Goal: Information Seeking & Learning: Learn about a topic

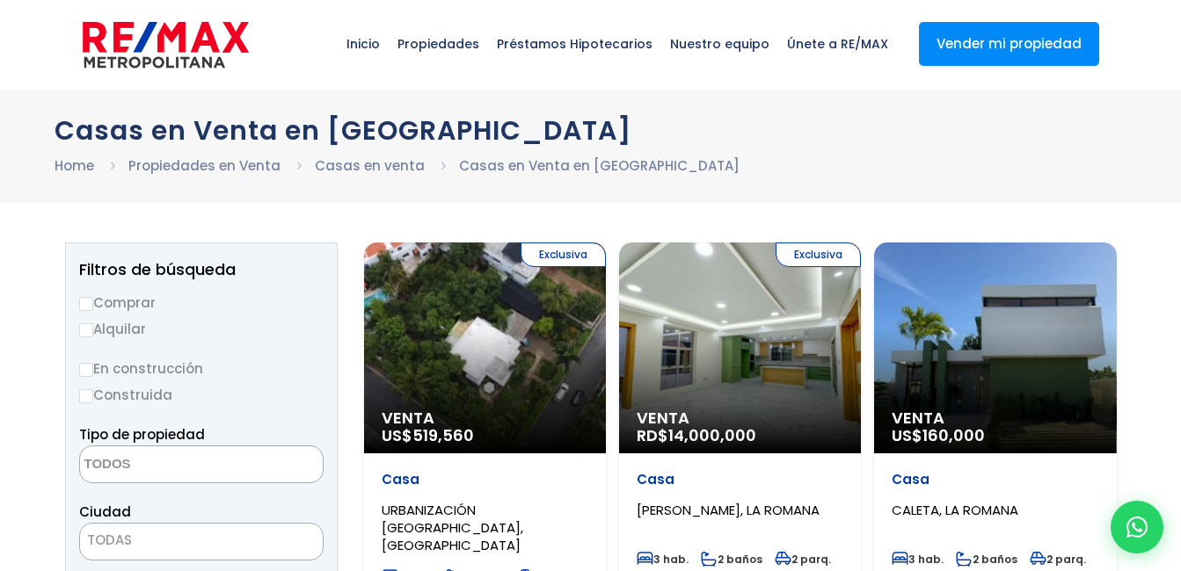
select select
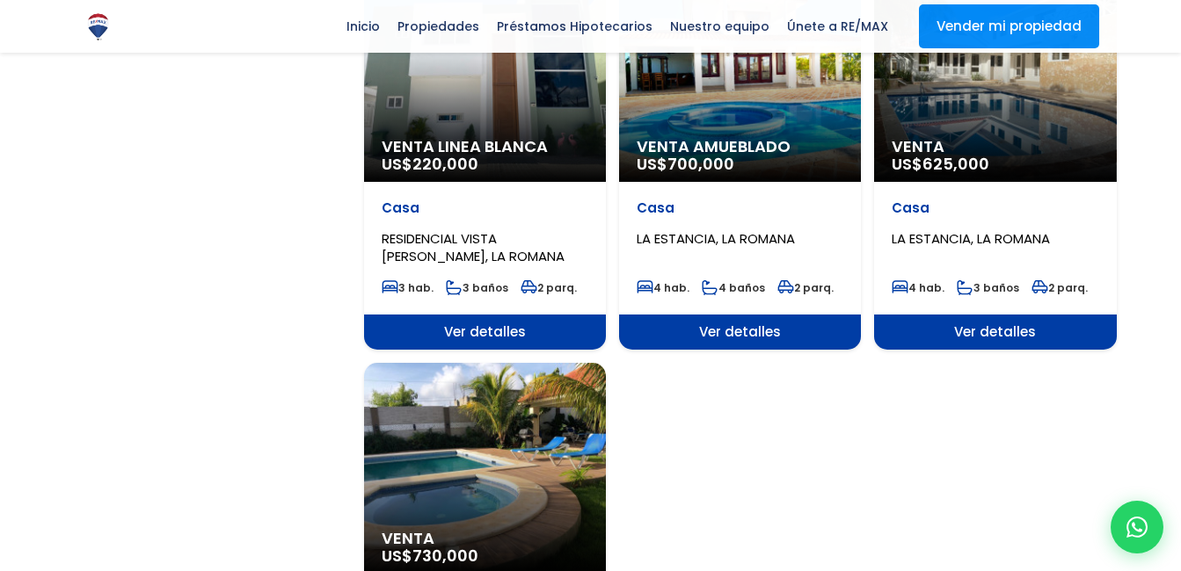
scroll to position [2356, 0]
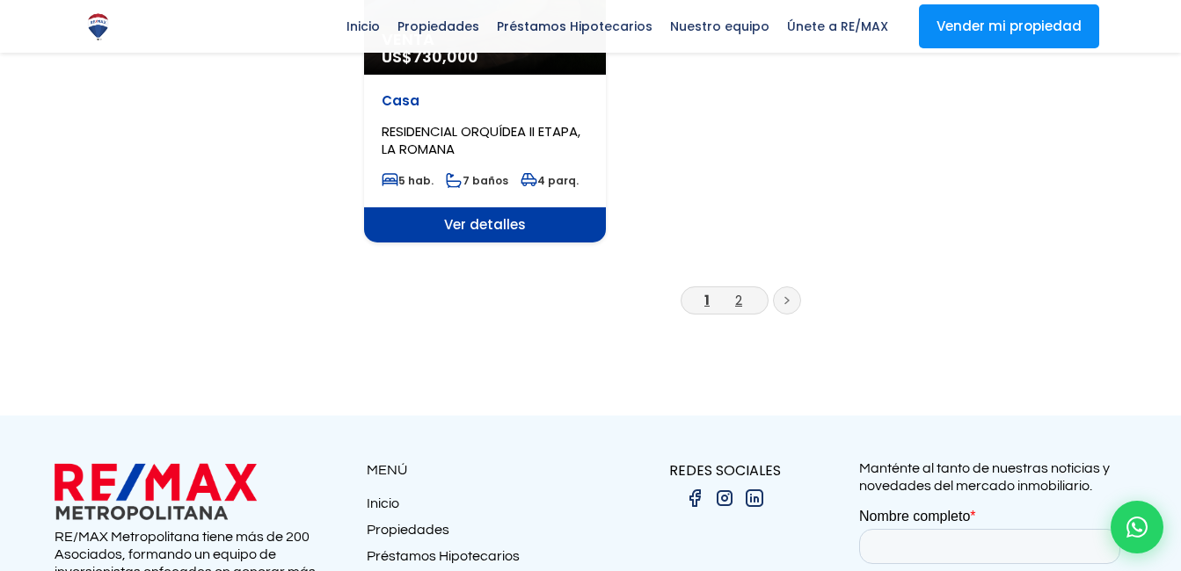
click at [735, 291] on link "2" at bounding box center [738, 300] width 7 height 18
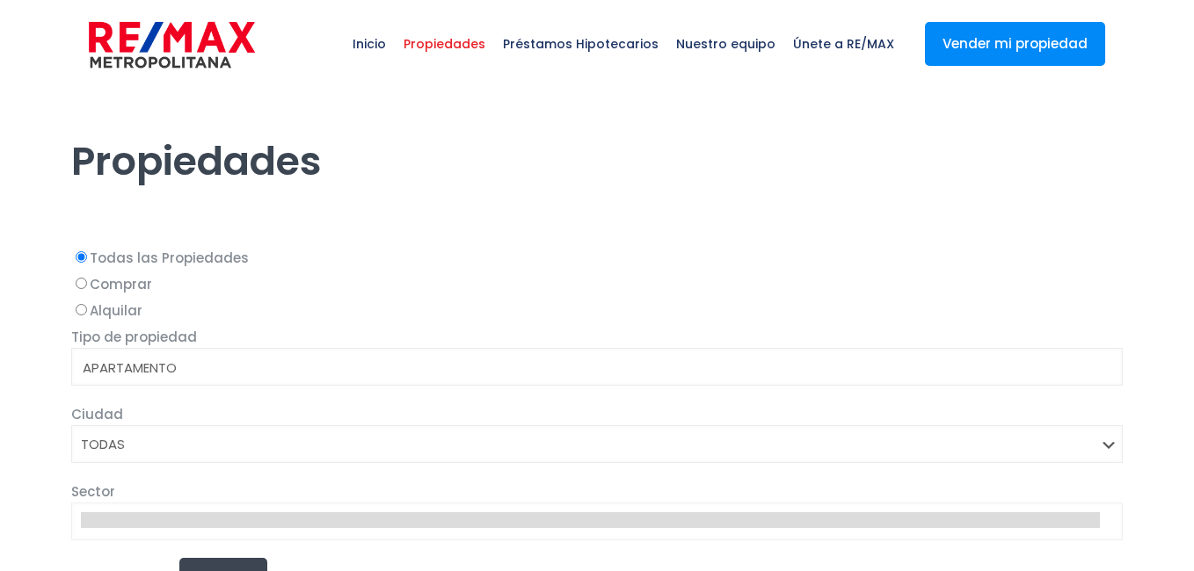
select select
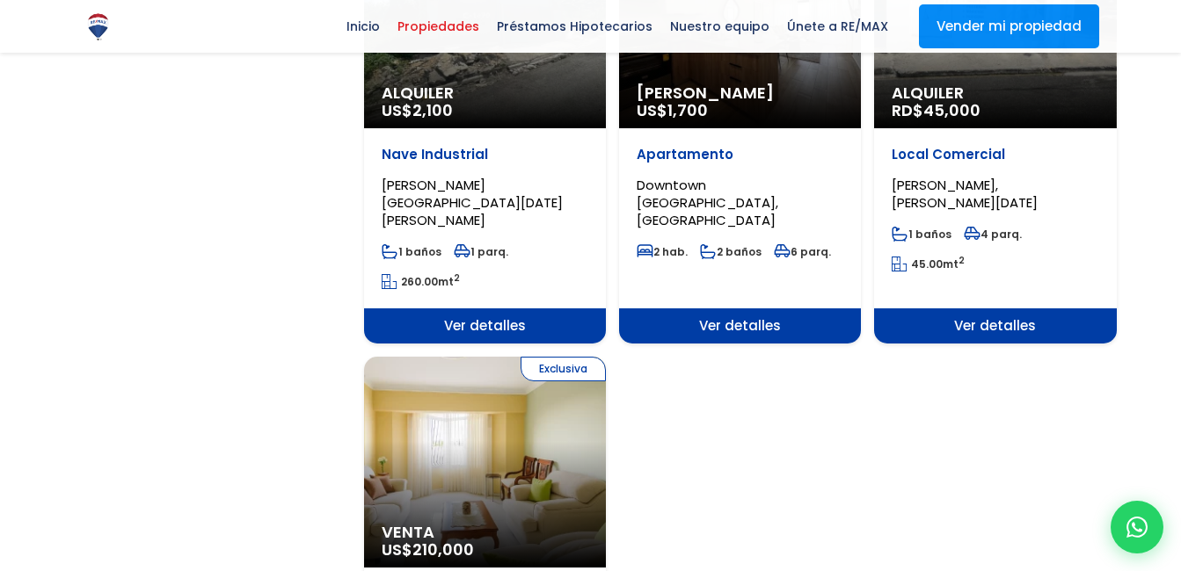
scroll to position [2497, 0]
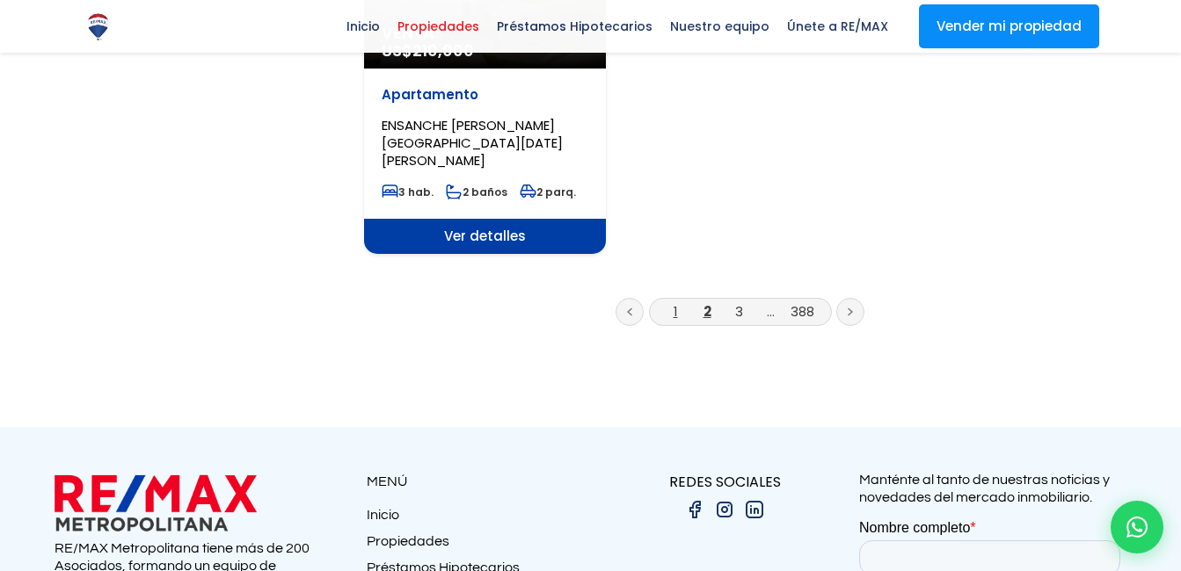
click at [673, 302] on link "1" at bounding box center [675, 311] width 4 height 18
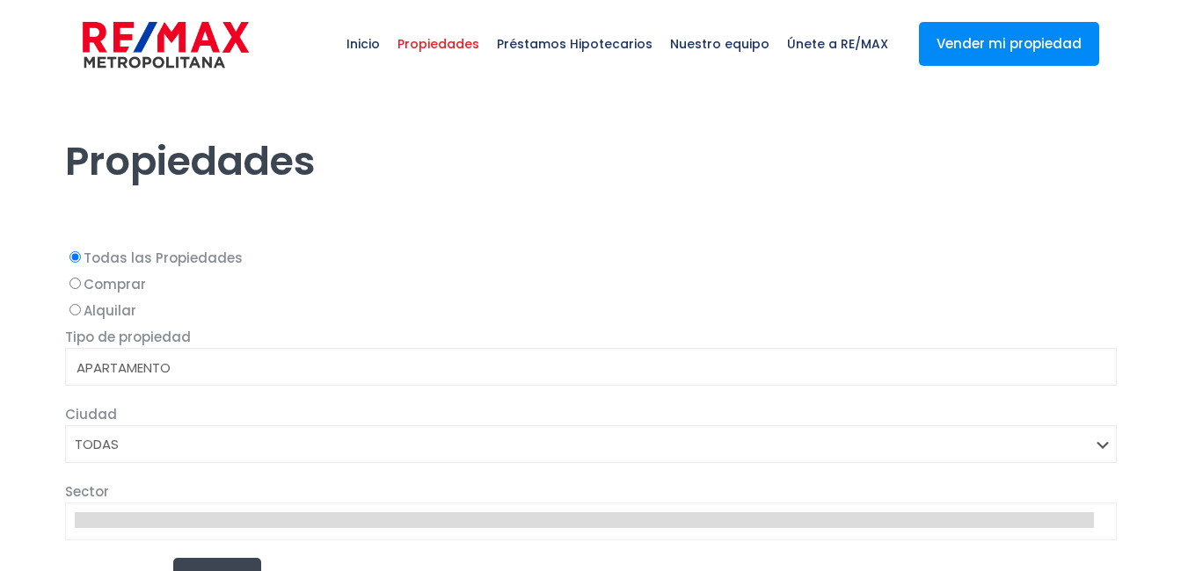
select select
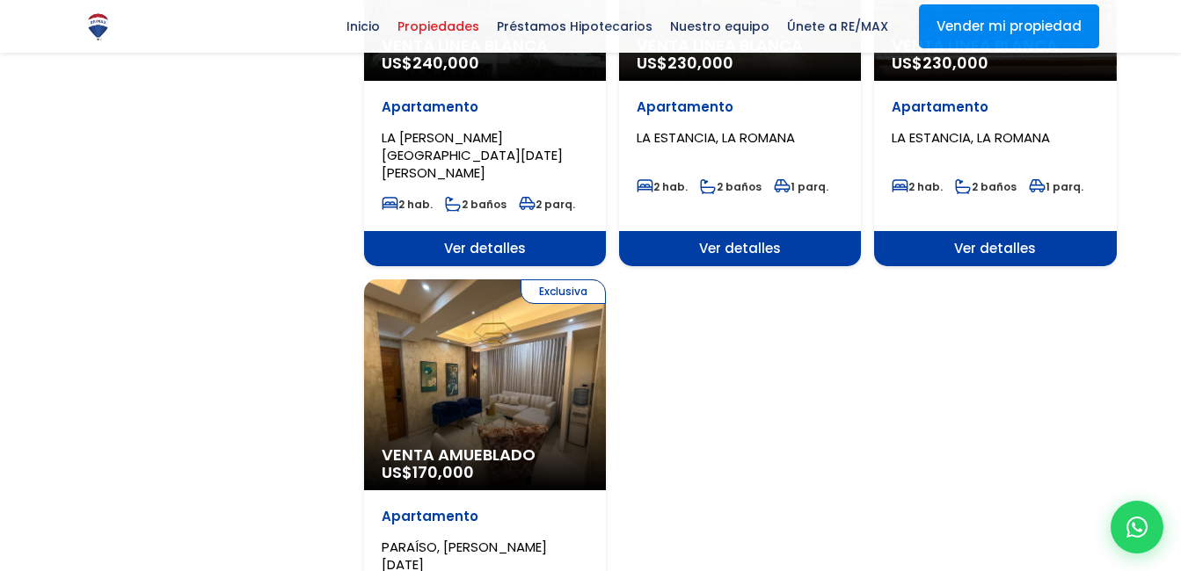
scroll to position [2497, 0]
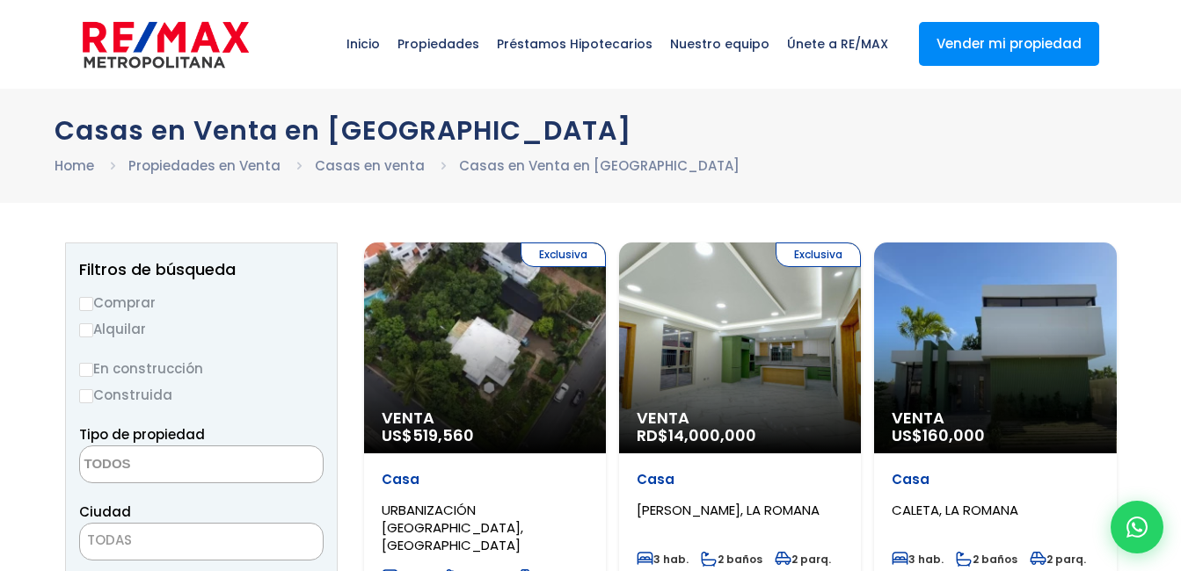
select select
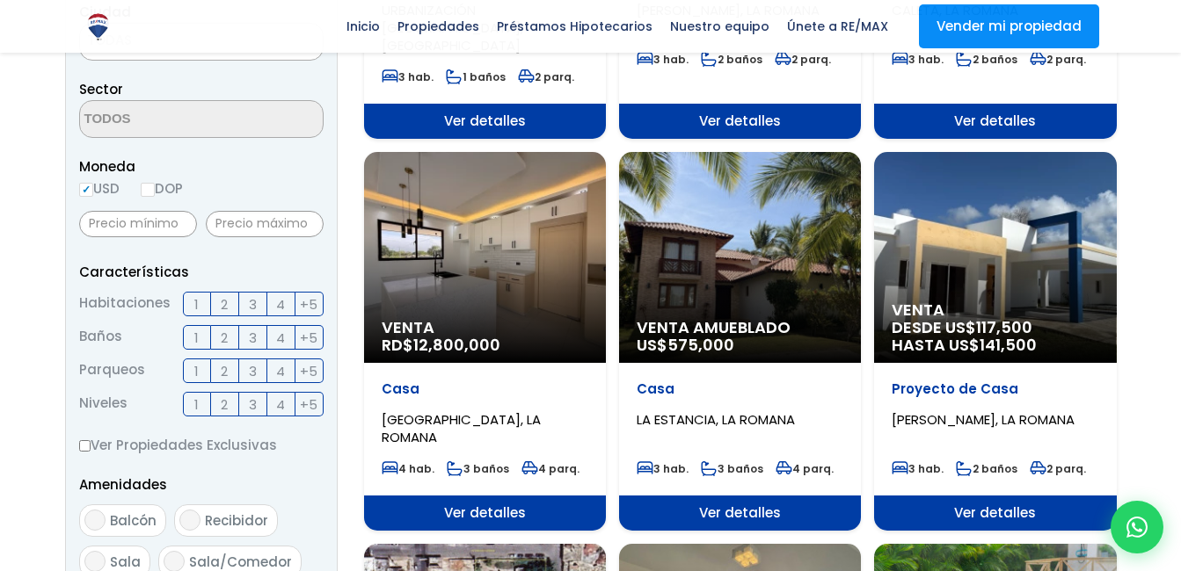
scroll to position [999, 0]
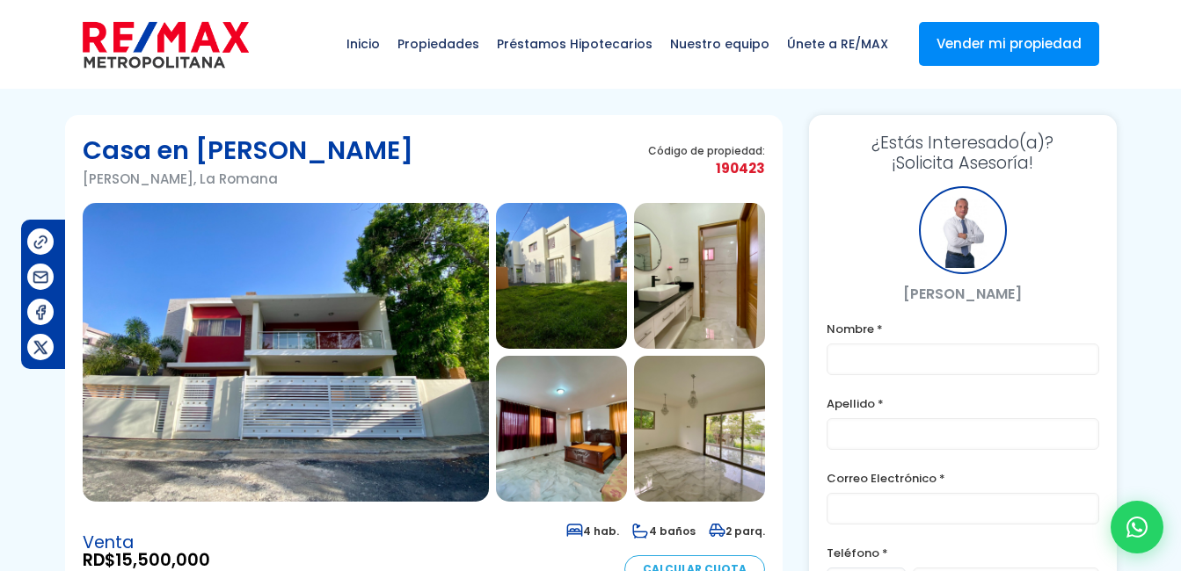
click at [336, 349] on img at bounding box center [286, 352] width 406 height 299
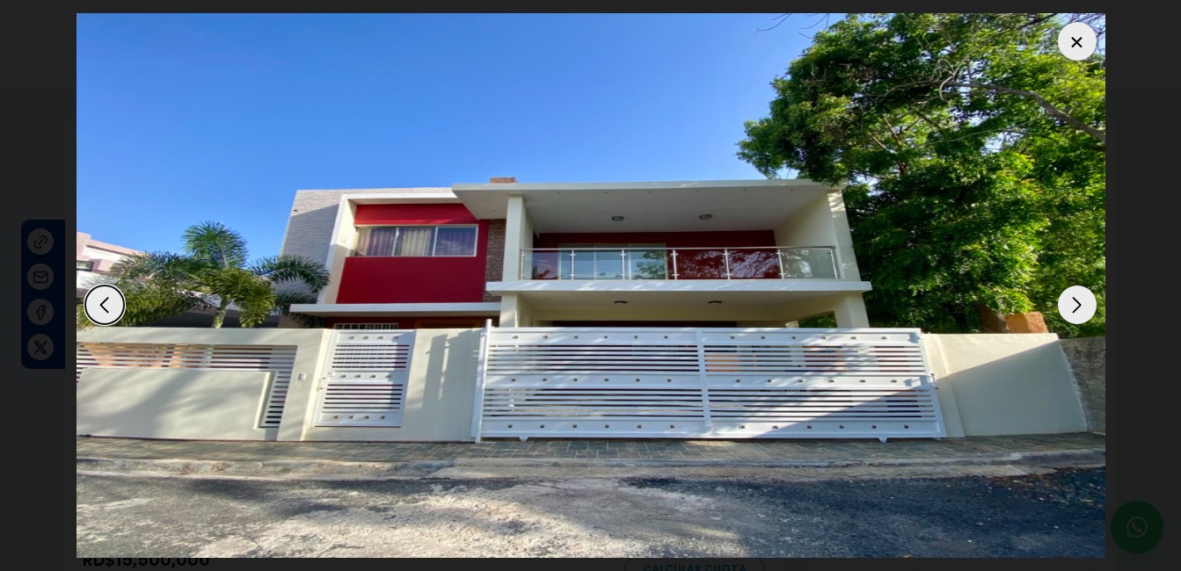
click at [1071, 303] on div "Next slide" at bounding box center [1077, 305] width 39 height 39
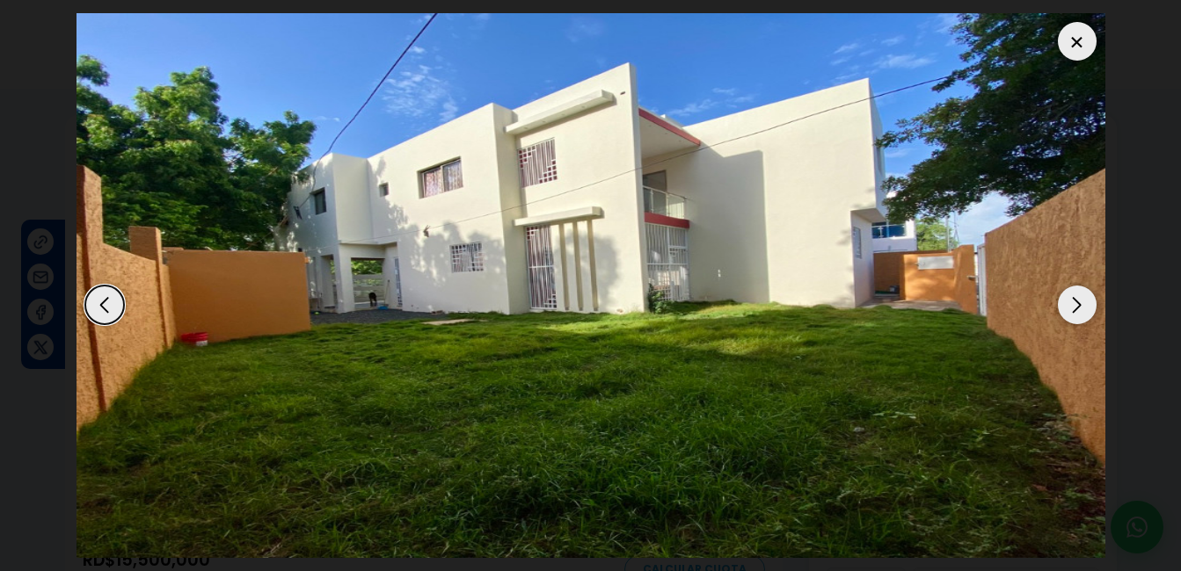
click at [1071, 303] on div "Next slide" at bounding box center [1077, 305] width 39 height 39
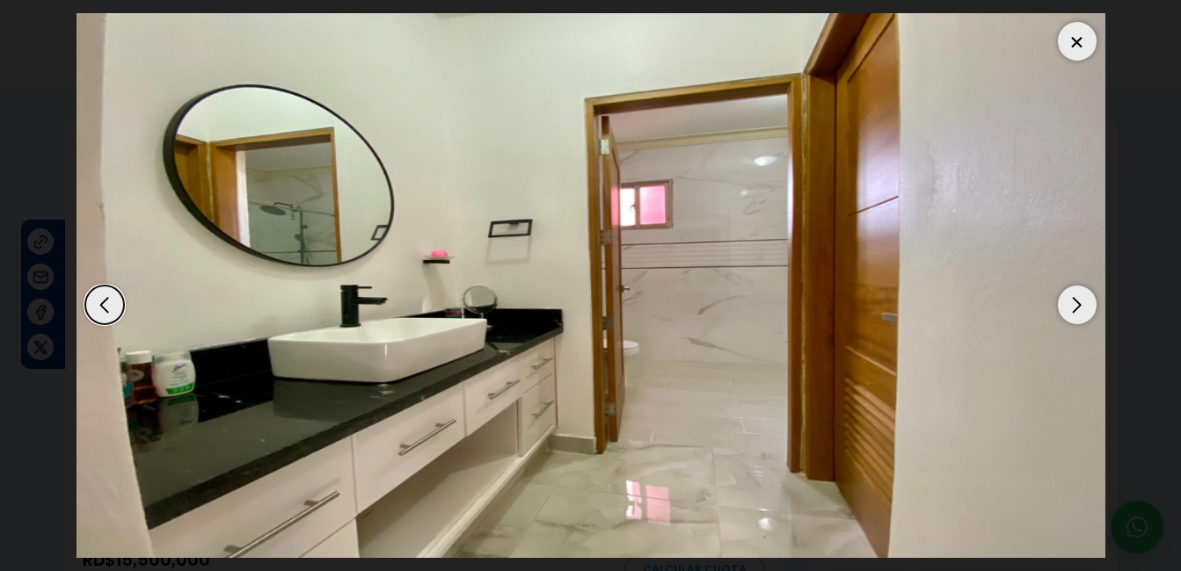
click at [1071, 303] on div "Next slide" at bounding box center [1077, 305] width 39 height 39
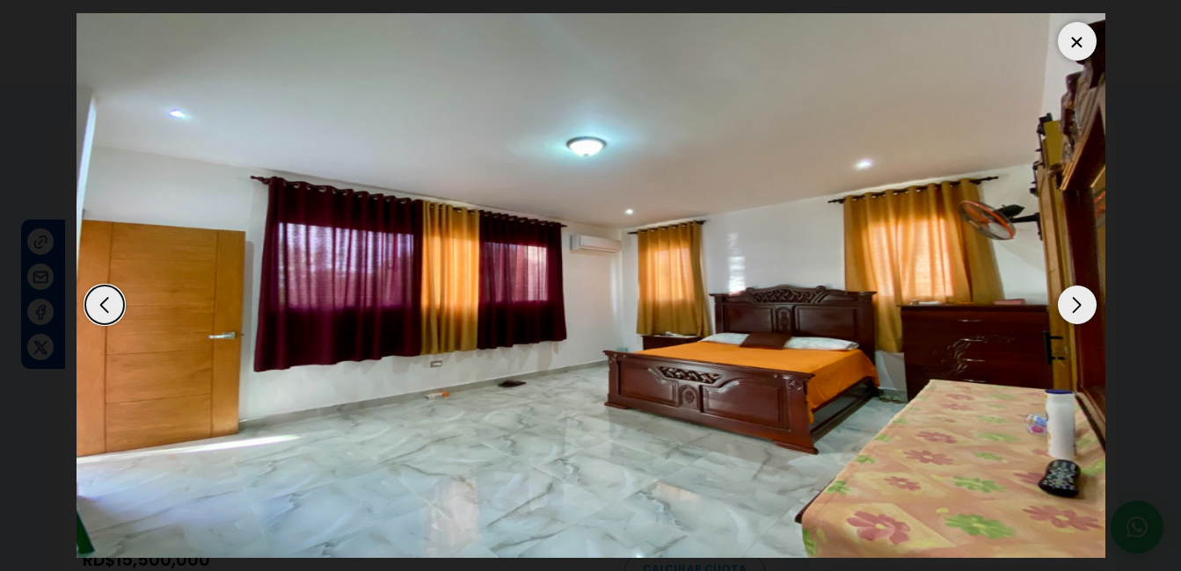
click at [1076, 298] on div "Next slide" at bounding box center [1077, 305] width 39 height 39
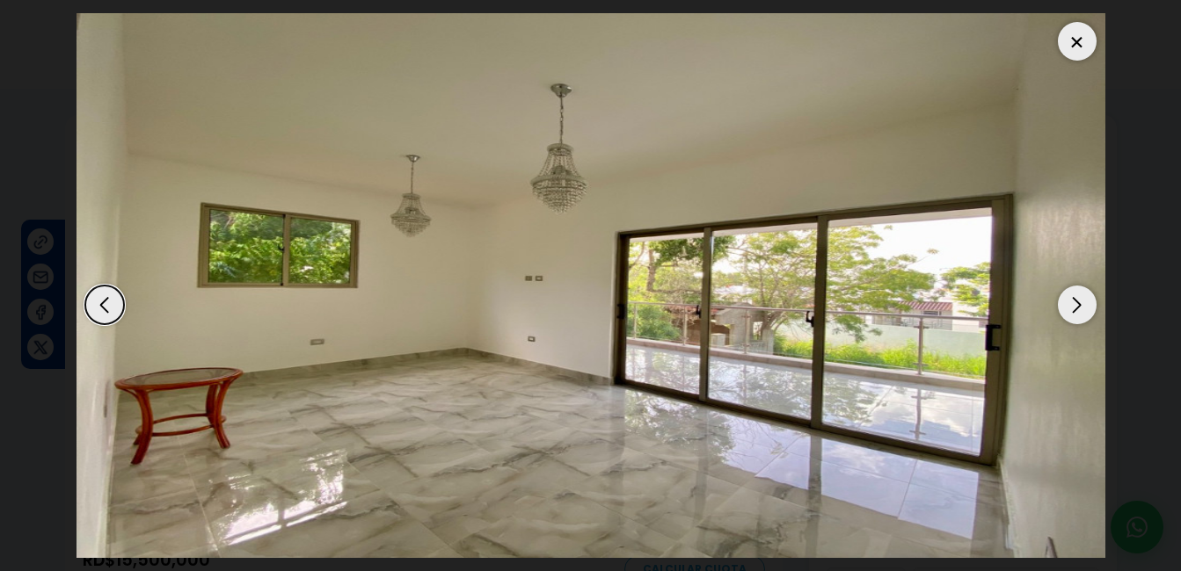
click at [1076, 298] on div "Next slide" at bounding box center [1077, 305] width 39 height 39
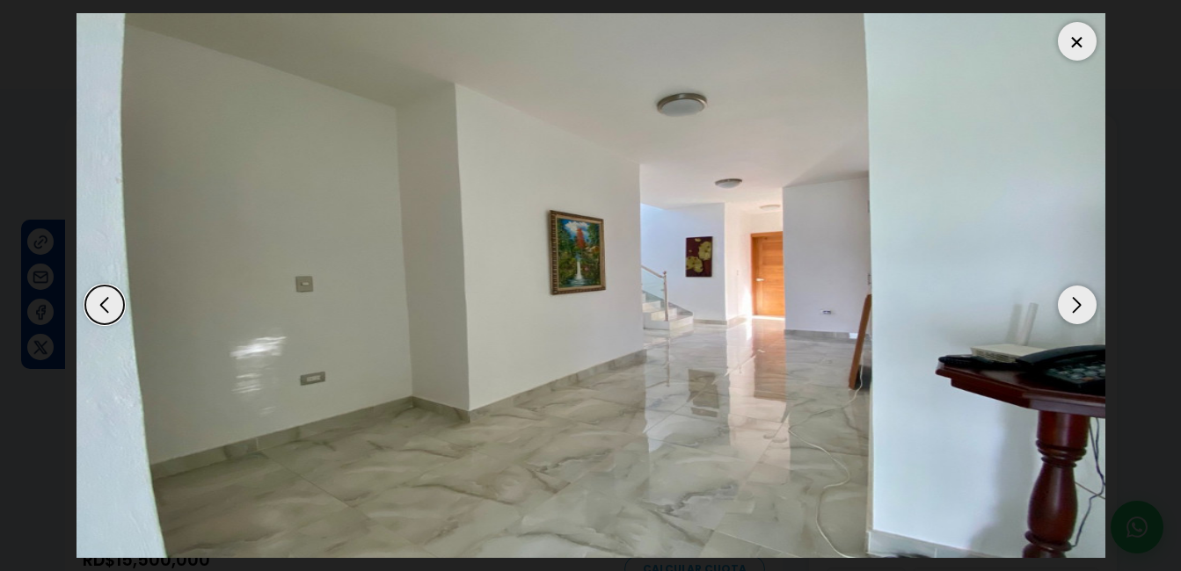
click at [1076, 298] on div "Next slide" at bounding box center [1077, 305] width 39 height 39
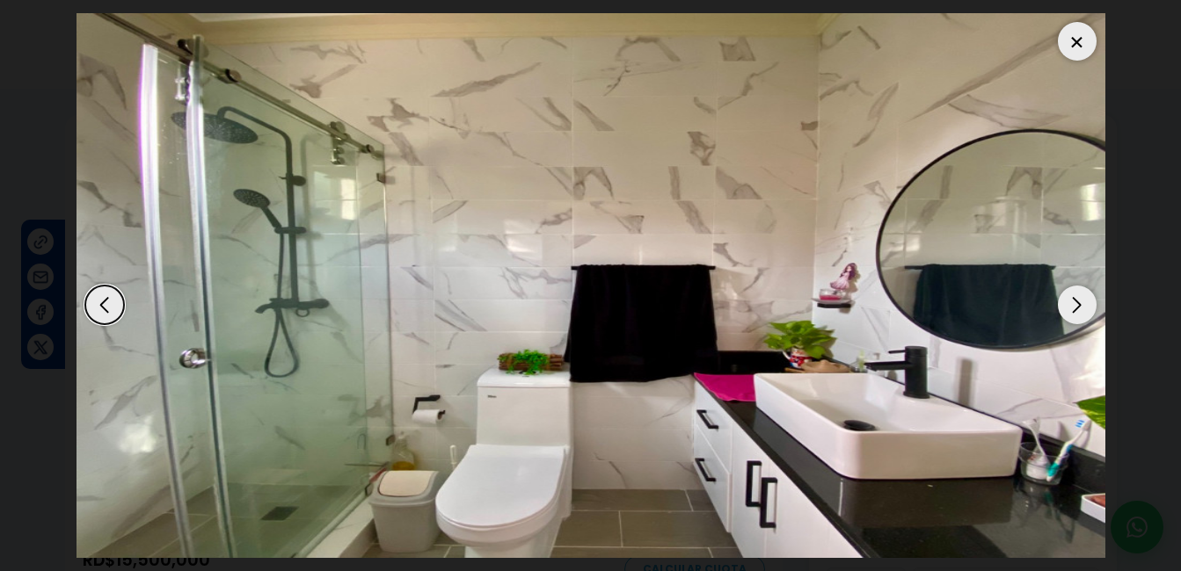
click at [1076, 298] on div "Next slide" at bounding box center [1077, 305] width 39 height 39
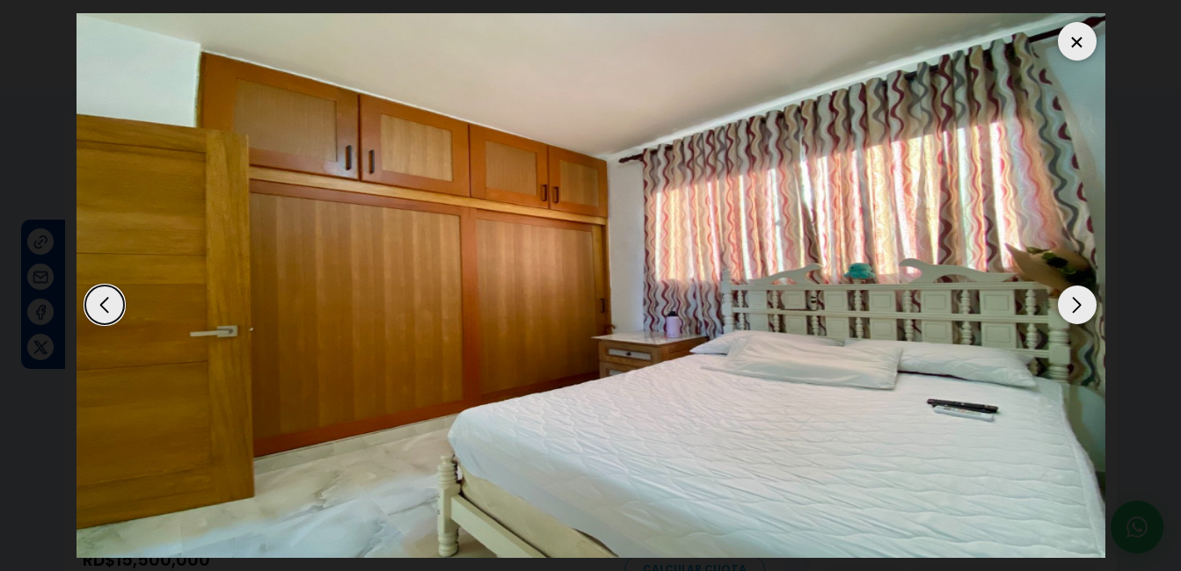
click at [1076, 298] on div "Next slide" at bounding box center [1077, 305] width 39 height 39
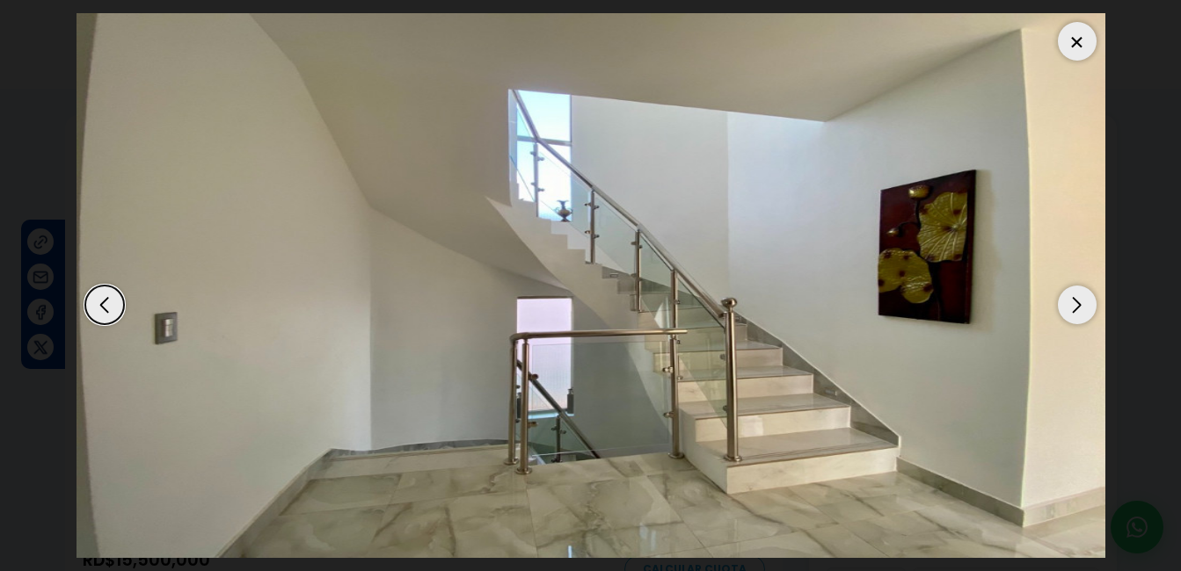
click at [1076, 298] on div "Next slide" at bounding box center [1077, 305] width 39 height 39
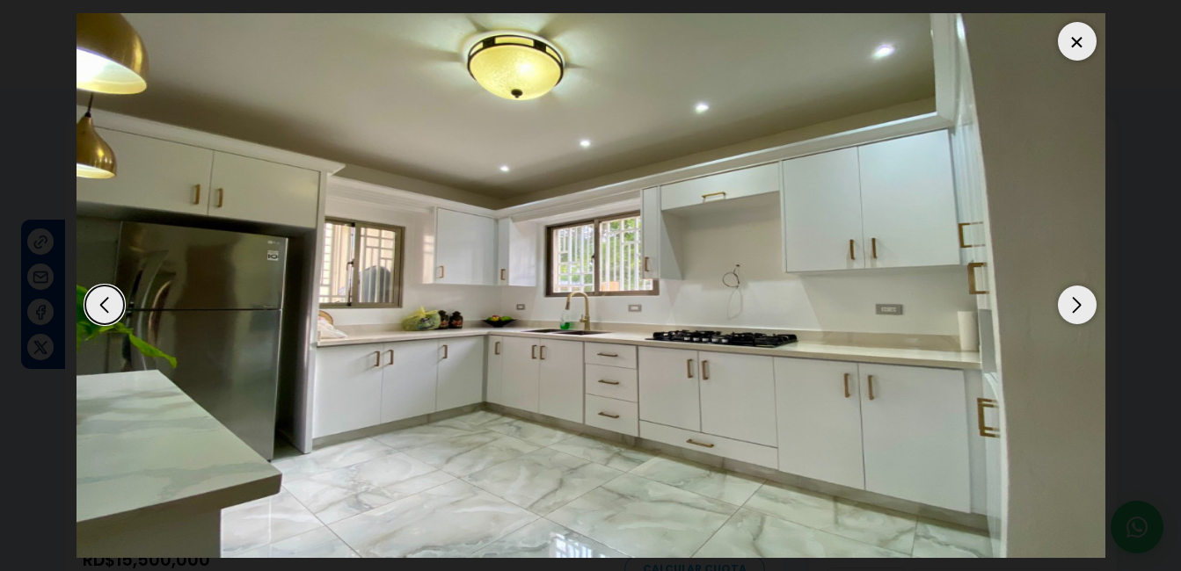
click at [1076, 298] on div "Next slide" at bounding box center [1077, 305] width 39 height 39
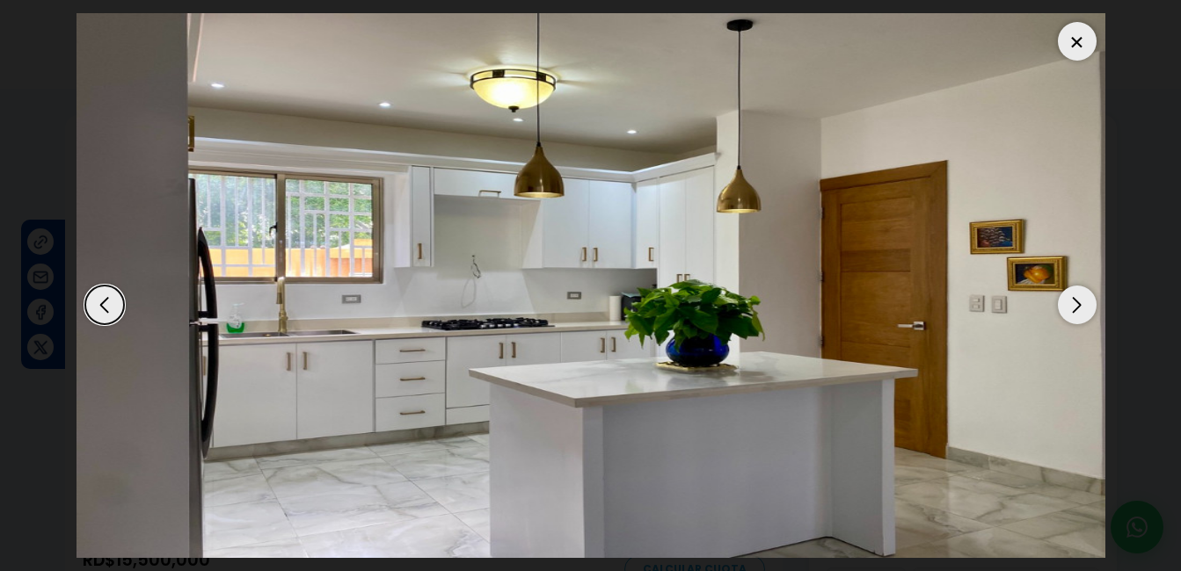
click at [1076, 298] on div "Next slide" at bounding box center [1077, 305] width 39 height 39
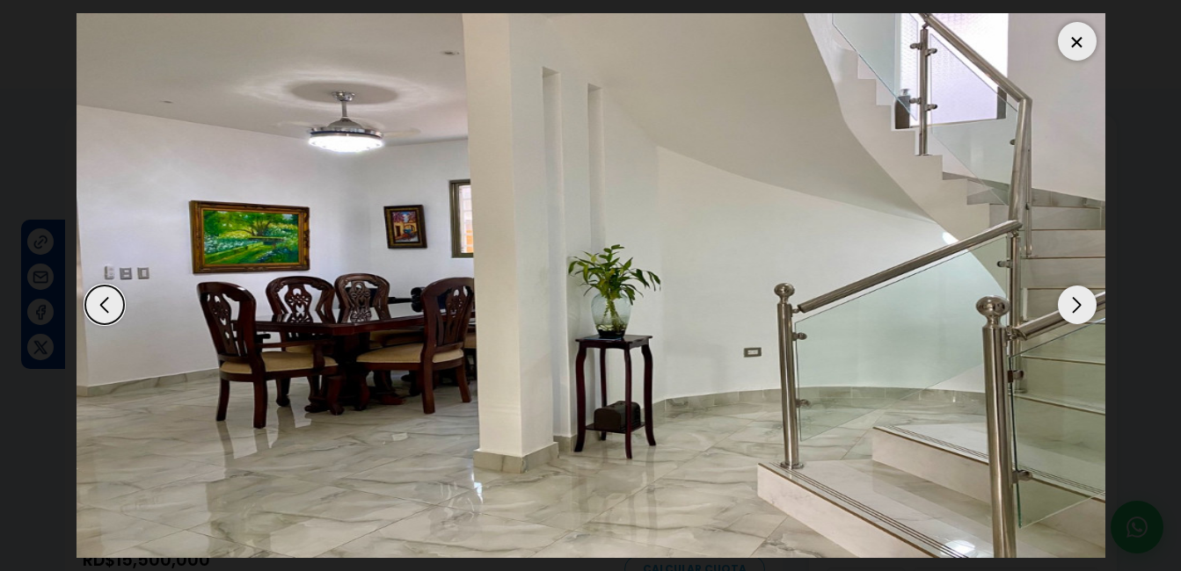
click at [1076, 298] on div "Next slide" at bounding box center [1077, 305] width 39 height 39
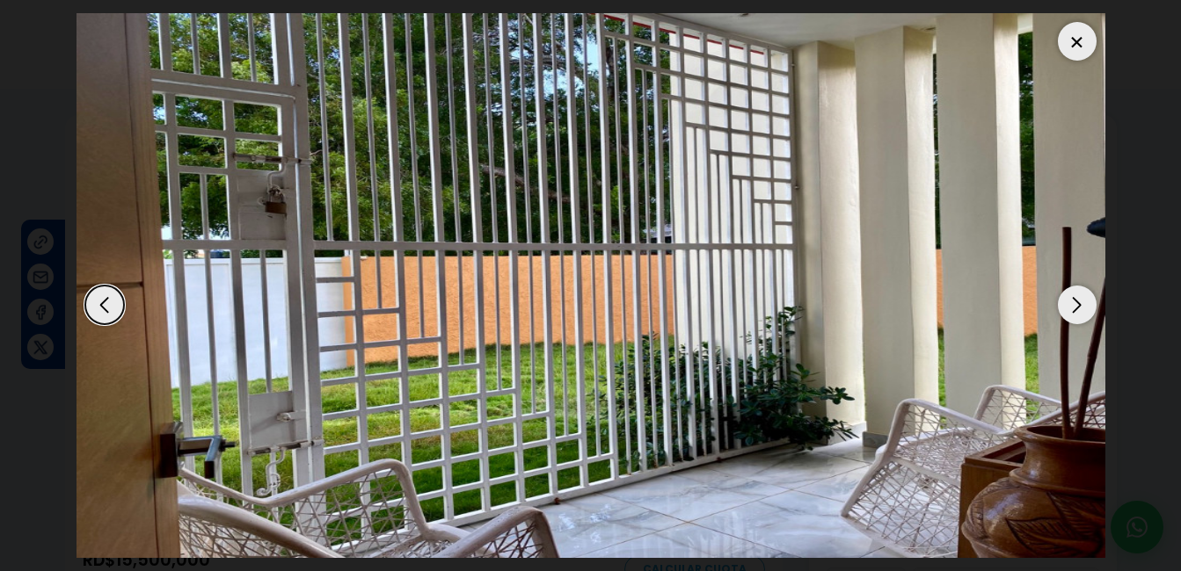
click at [1076, 298] on div "Next slide" at bounding box center [1077, 305] width 39 height 39
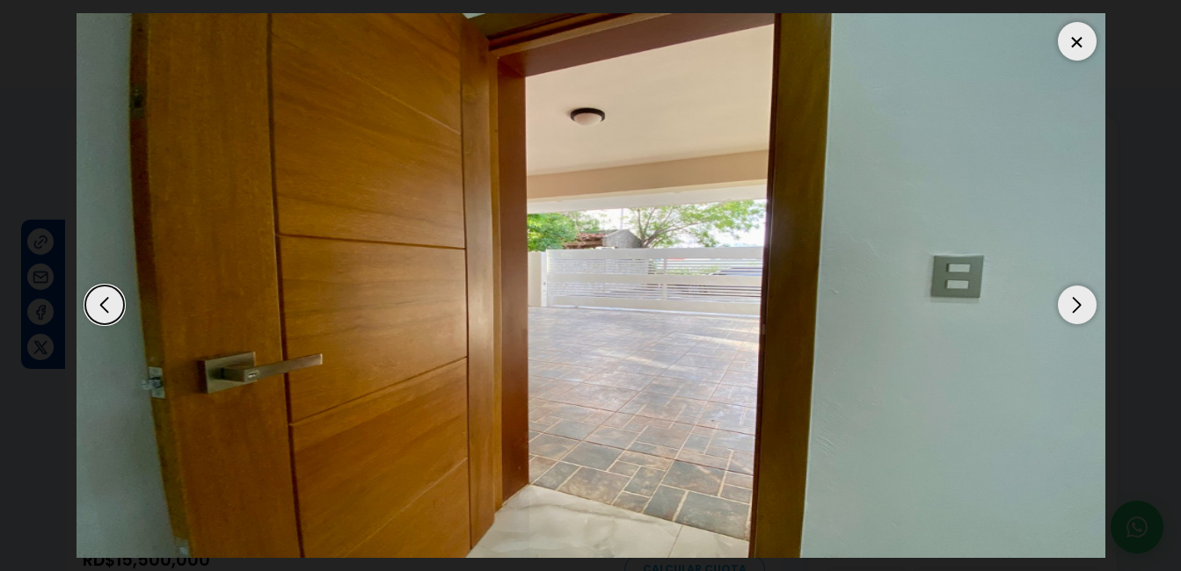
click at [1076, 298] on div "Next slide" at bounding box center [1077, 305] width 39 height 39
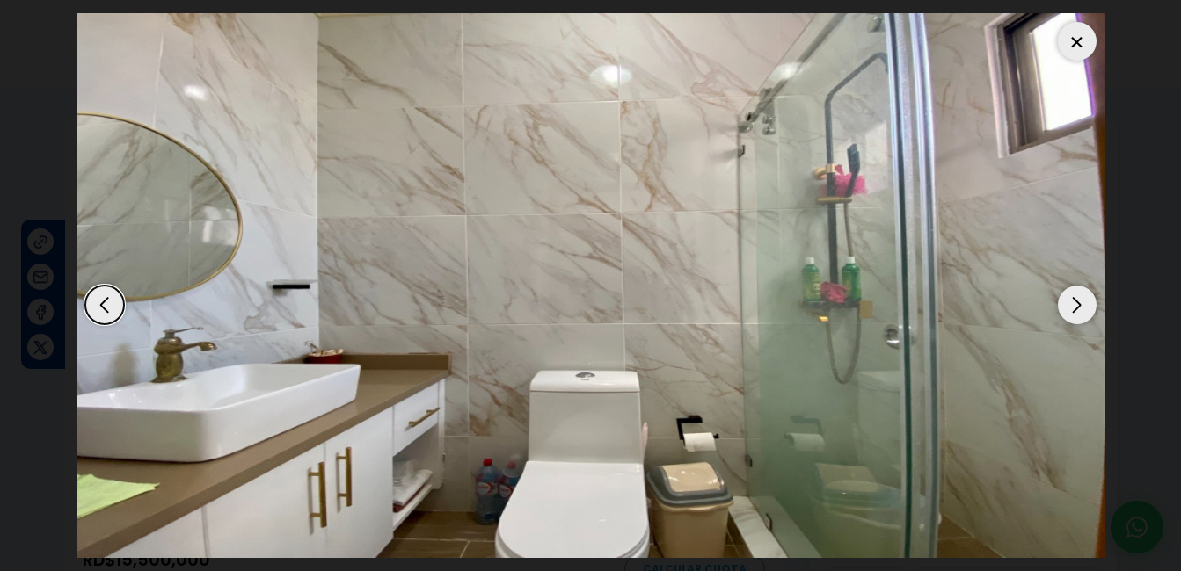
click at [1076, 298] on div "Next slide" at bounding box center [1077, 305] width 39 height 39
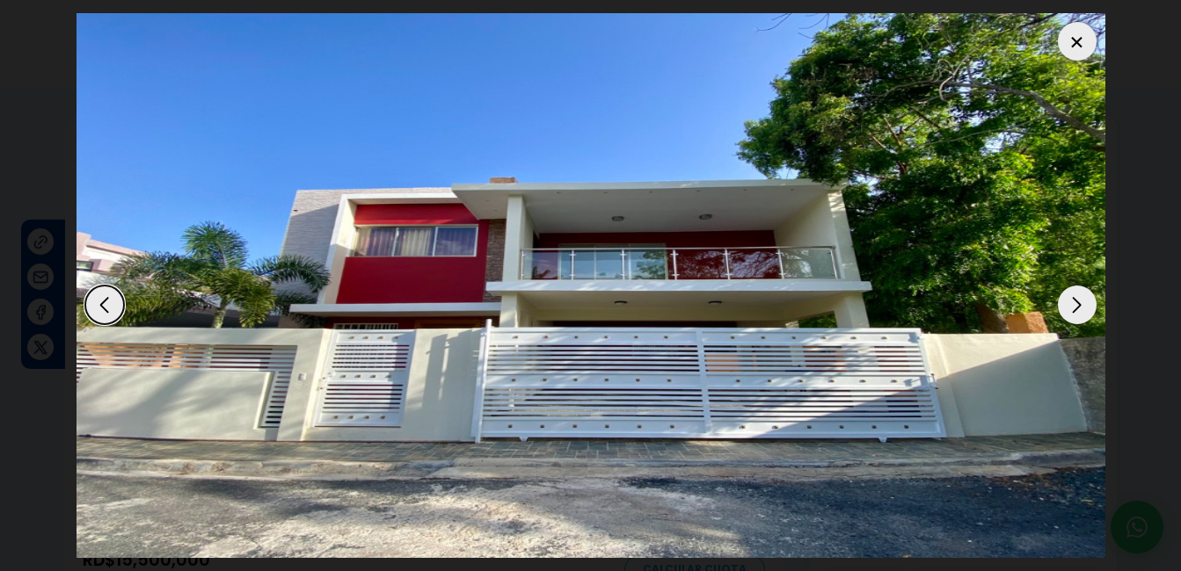
click at [1076, 298] on div "Next slide" at bounding box center [1077, 305] width 39 height 39
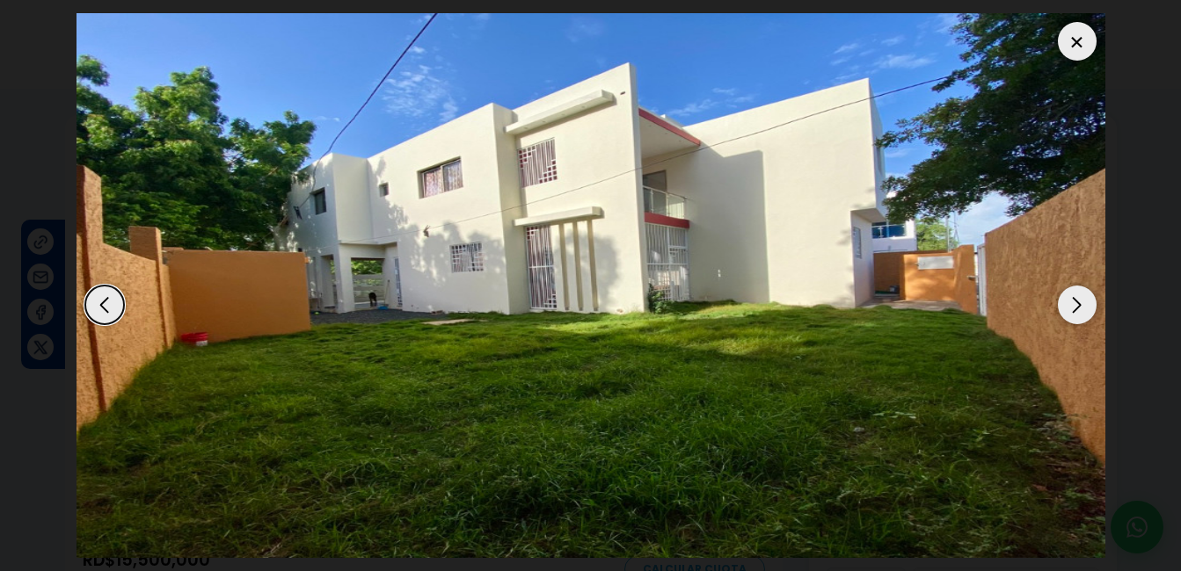
click at [1070, 34] on div at bounding box center [1077, 41] width 39 height 39
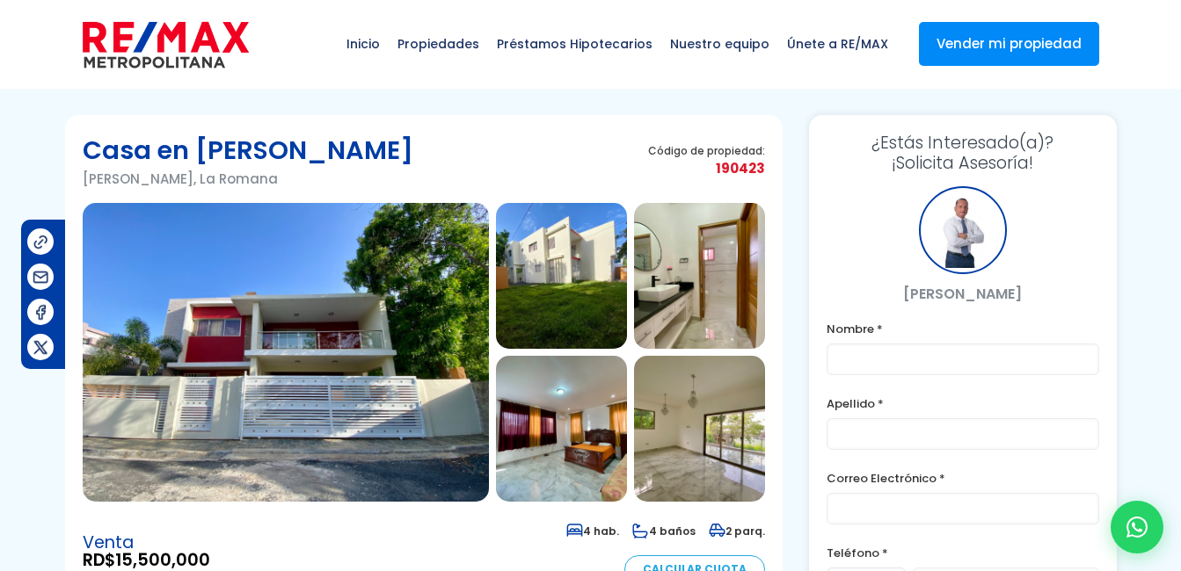
scroll to position [499, 0]
